Goal: Information Seeking & Learning: Find specific page/section

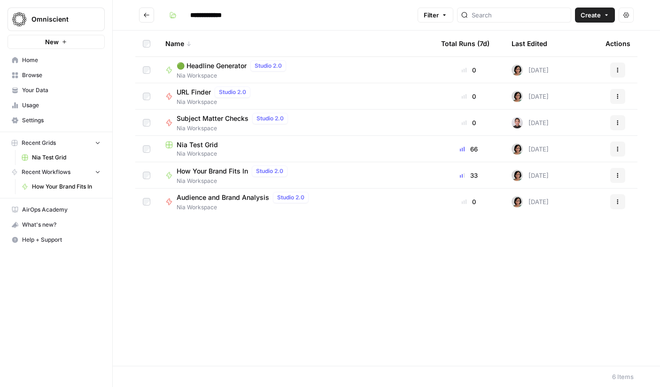
click at [150, 15] on button "Go back" at bounding box center [146, 15] width 15 height 15
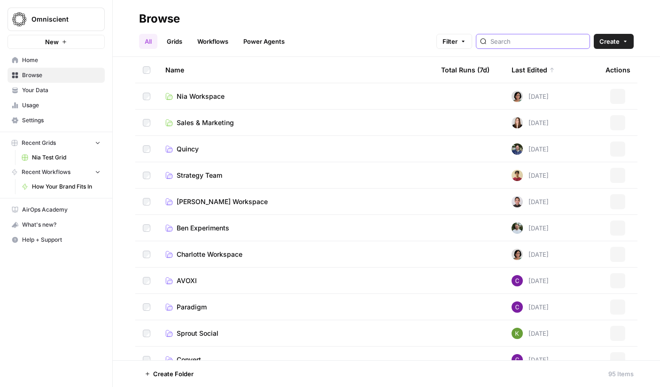
click at [535, 39] on input "search" at bounding box center [538, 41] width 95 height 9
type input "keyword to content brief"
